Goal: Information Seeking & Learning: Learn about a topic

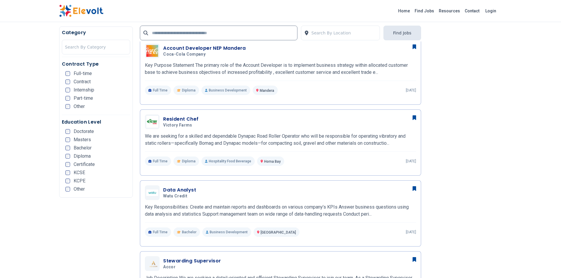
scroll to position [159, 0]
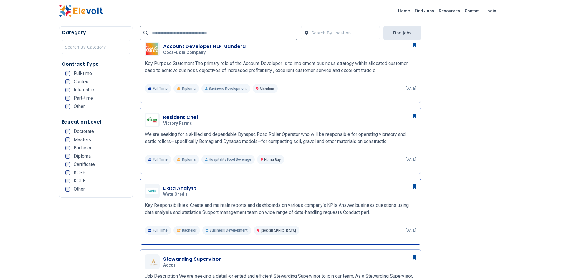
click at [195, 187] on h3 "Data Analyst" at bounding box center [179, 188] width 33 height 7
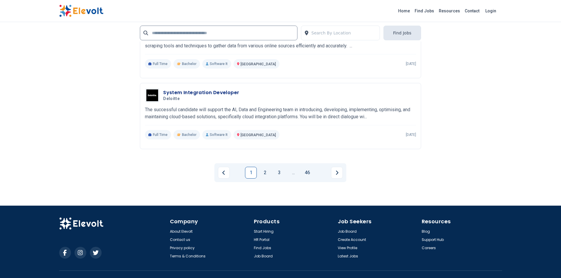
scroll to position [1136, 0]
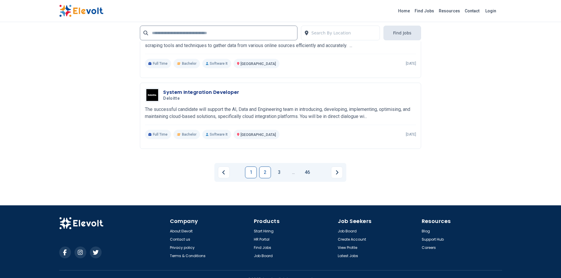
click at [263, 169] on link "2" at bounding box center [265, 173] width 12 height 12
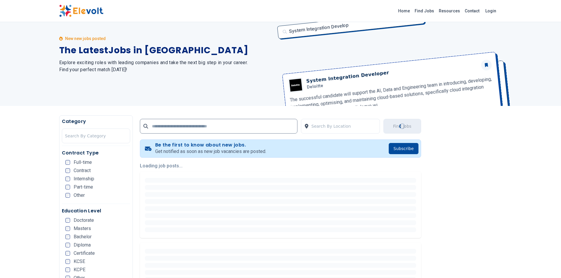
scroll to position [0, 0]
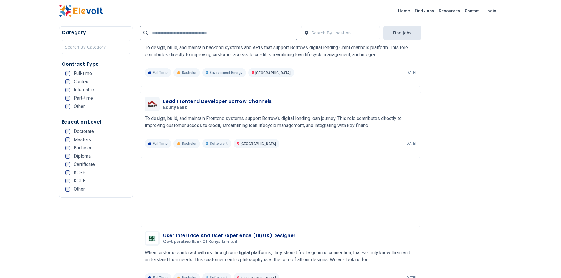
scroll to position [388, 0]
